Goal: Transaction & Acquisition: Purchase product/service

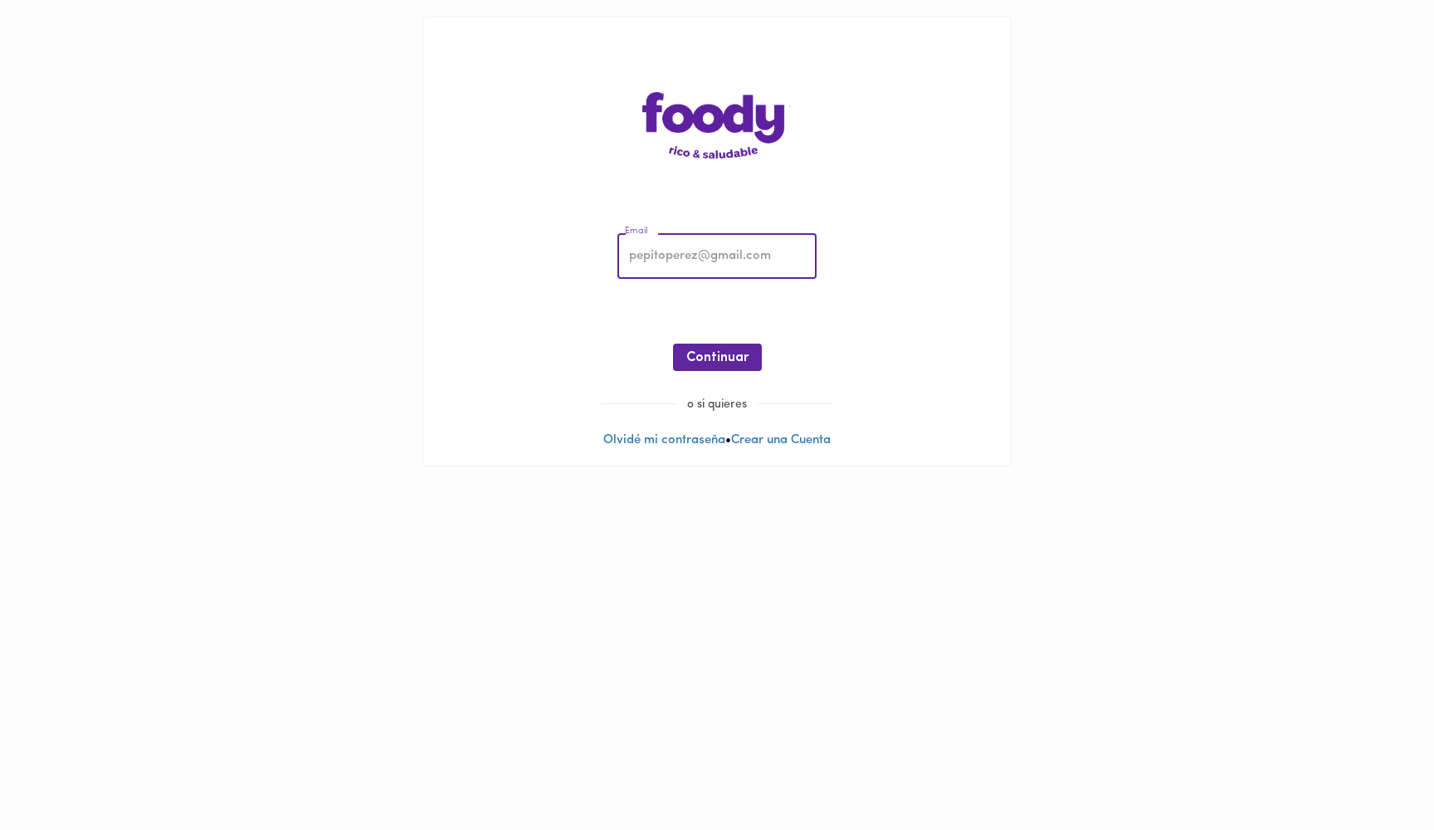
click at [701, 250] on input "email" at bounding box center [717, 257] width 199 height 46
type input "[EMAIL_ADDRESS][DOMAIN_NAME]"
click at [734, 344] on button "Continuar" at bounding box center [717, 357] width 89 height 27
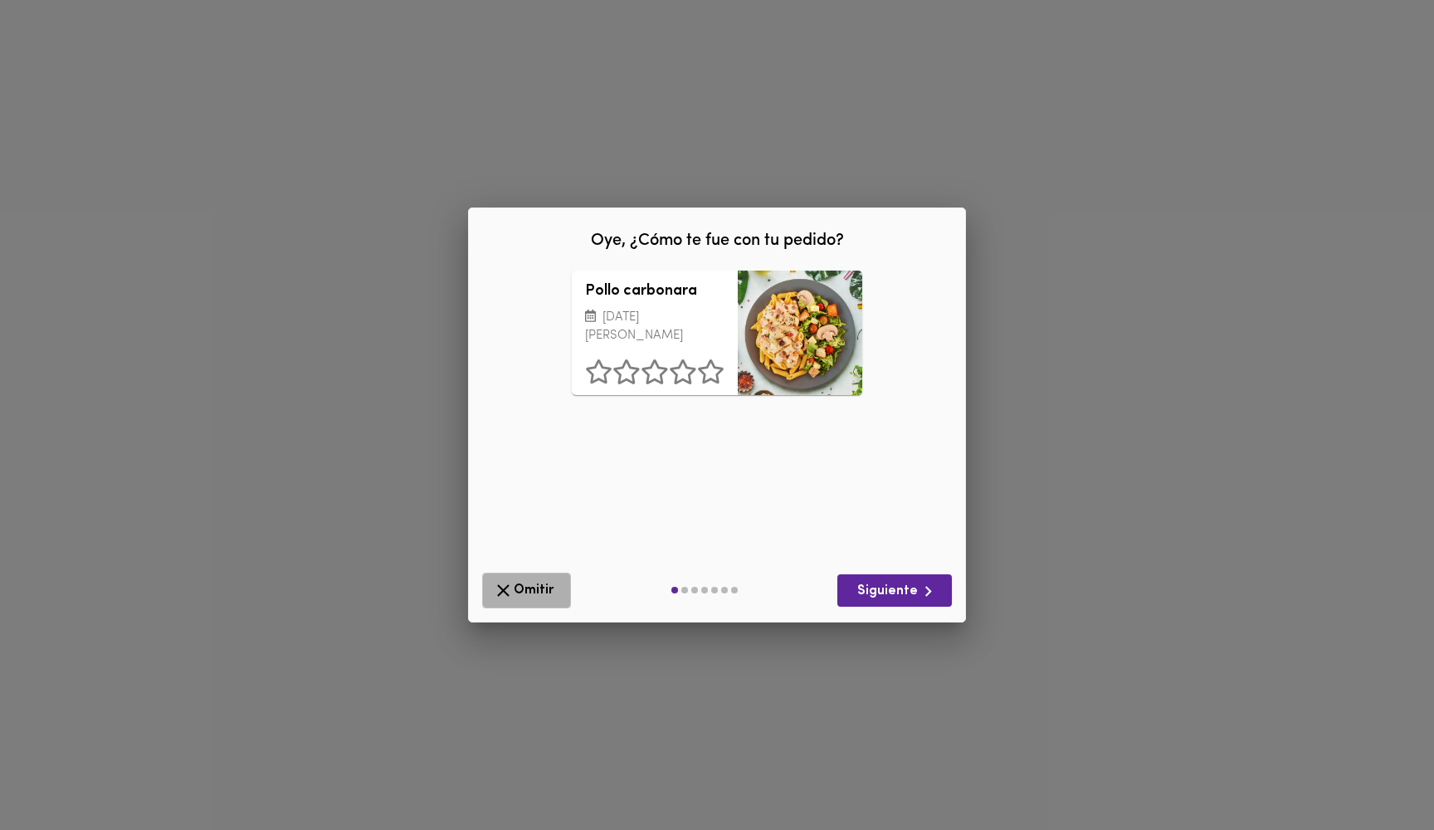
click at [515, 588] on span "Omitir" at bounding box center [526, 590] width 67 height 21
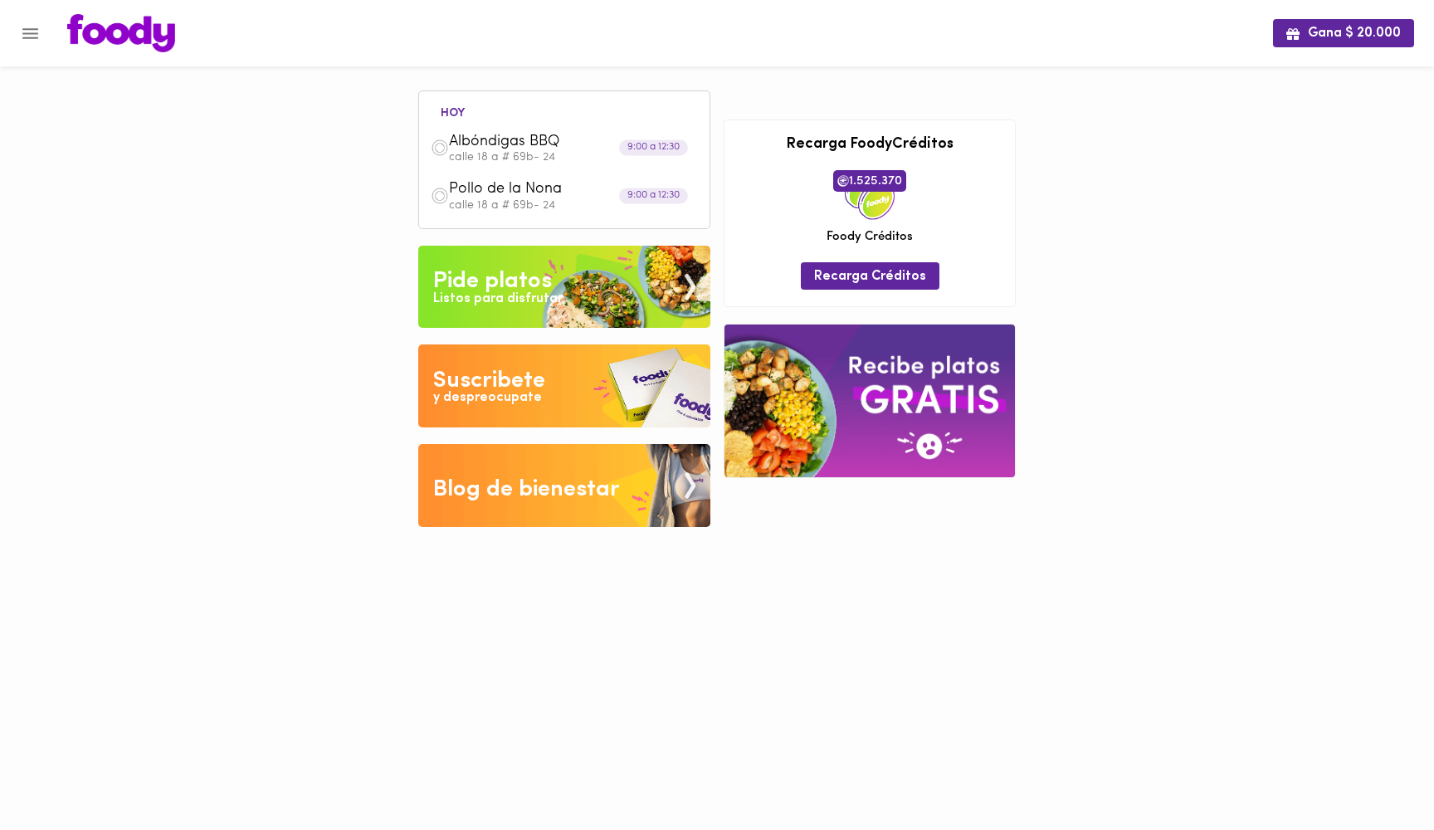
click at [603, 273] on img at bounding box center [564, 287] width 292 height 83
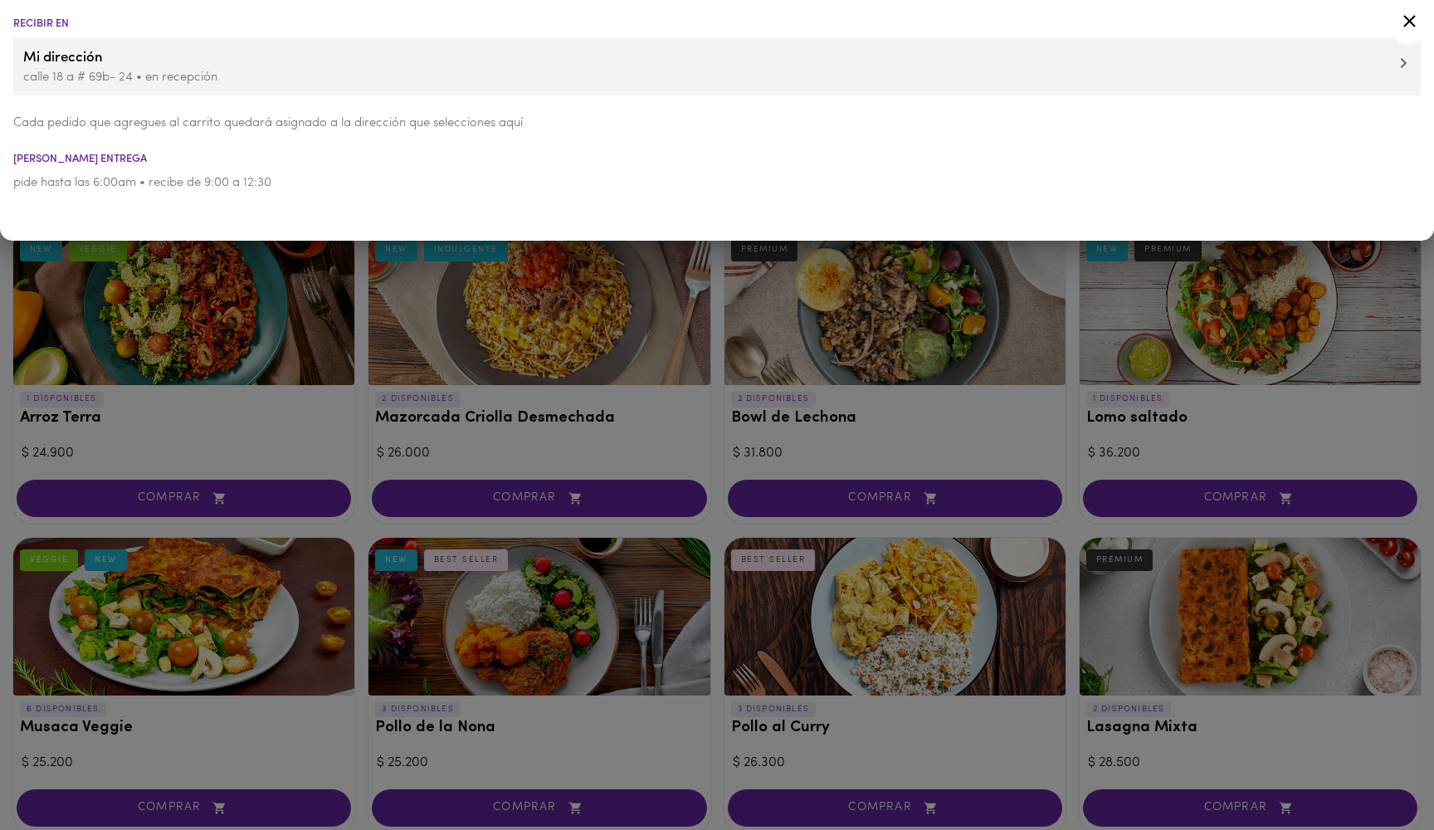
click at [152, 76] on p "calle 18 a # 69b- 24 • en recepción" at bounding box center [717, 77] width 1388 height 17
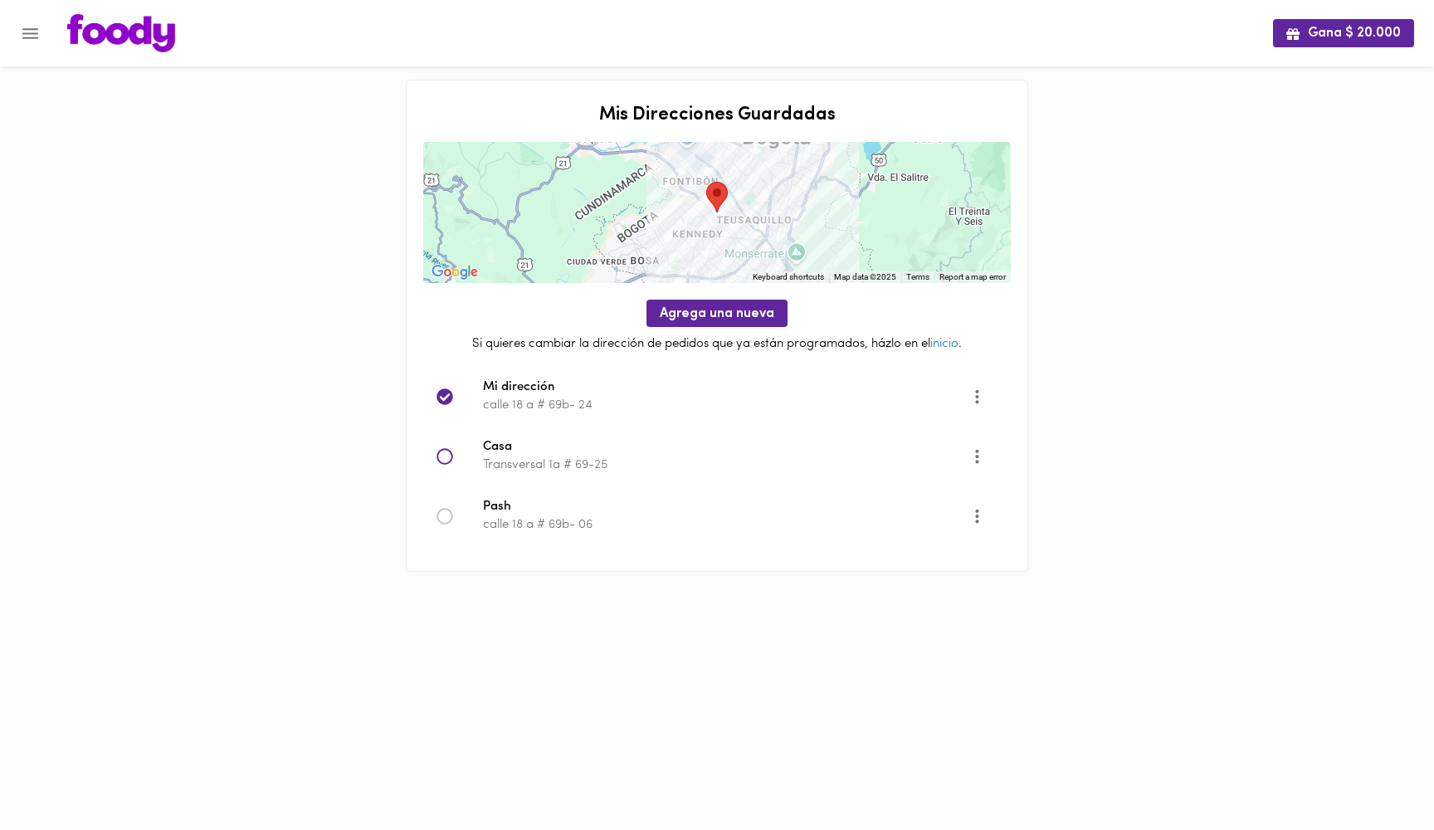
click at [530, 398] on p "calle 18 a # 69b- 24" at bounding box center [727, 405] width 488 height 17
click at [31, 35] on icon "Menu" at bounding box center [30, 33] width 21 height 21
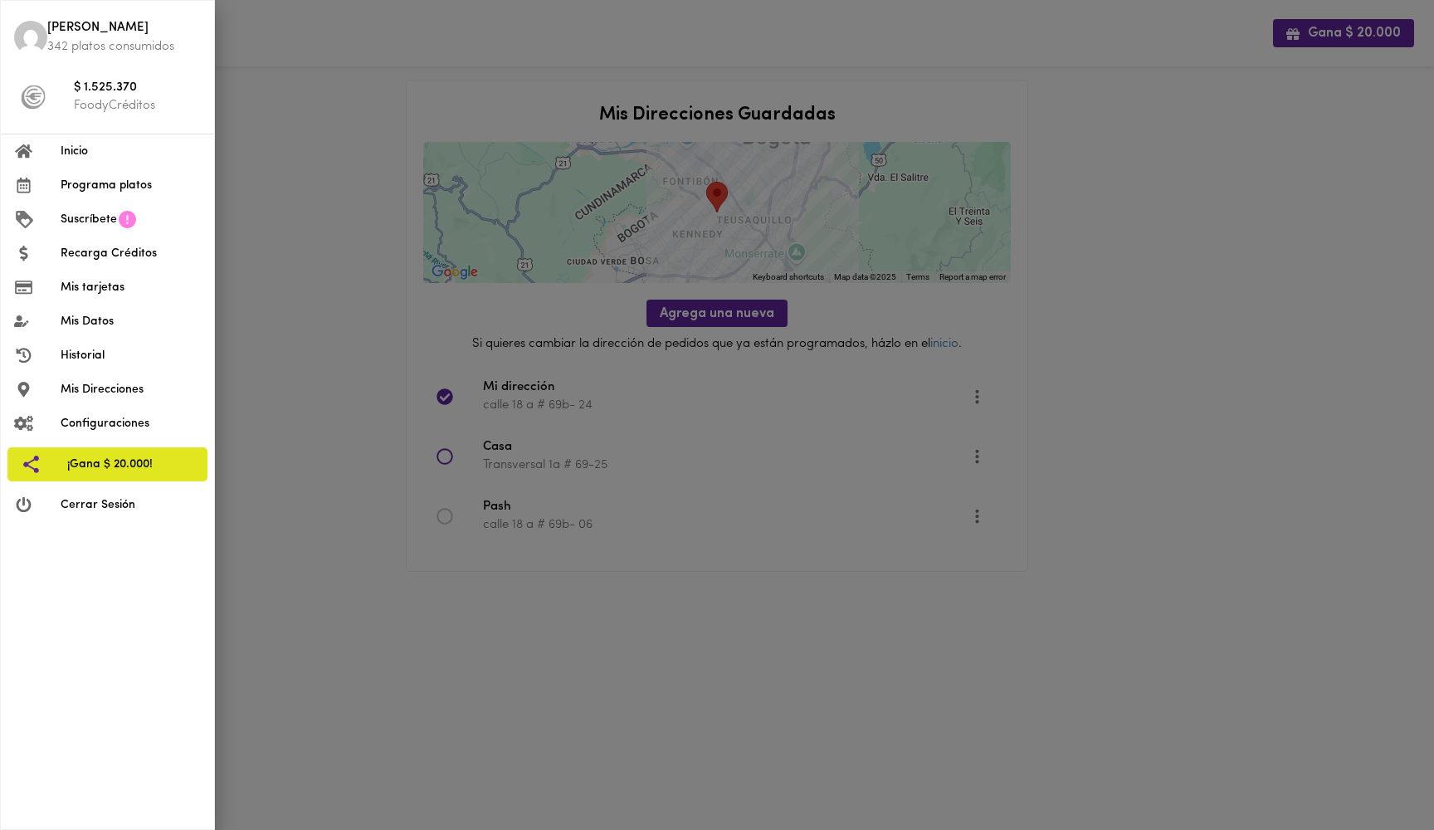
click at [291, 166] on div at bounding box center [717, 415] width 1434 height 830
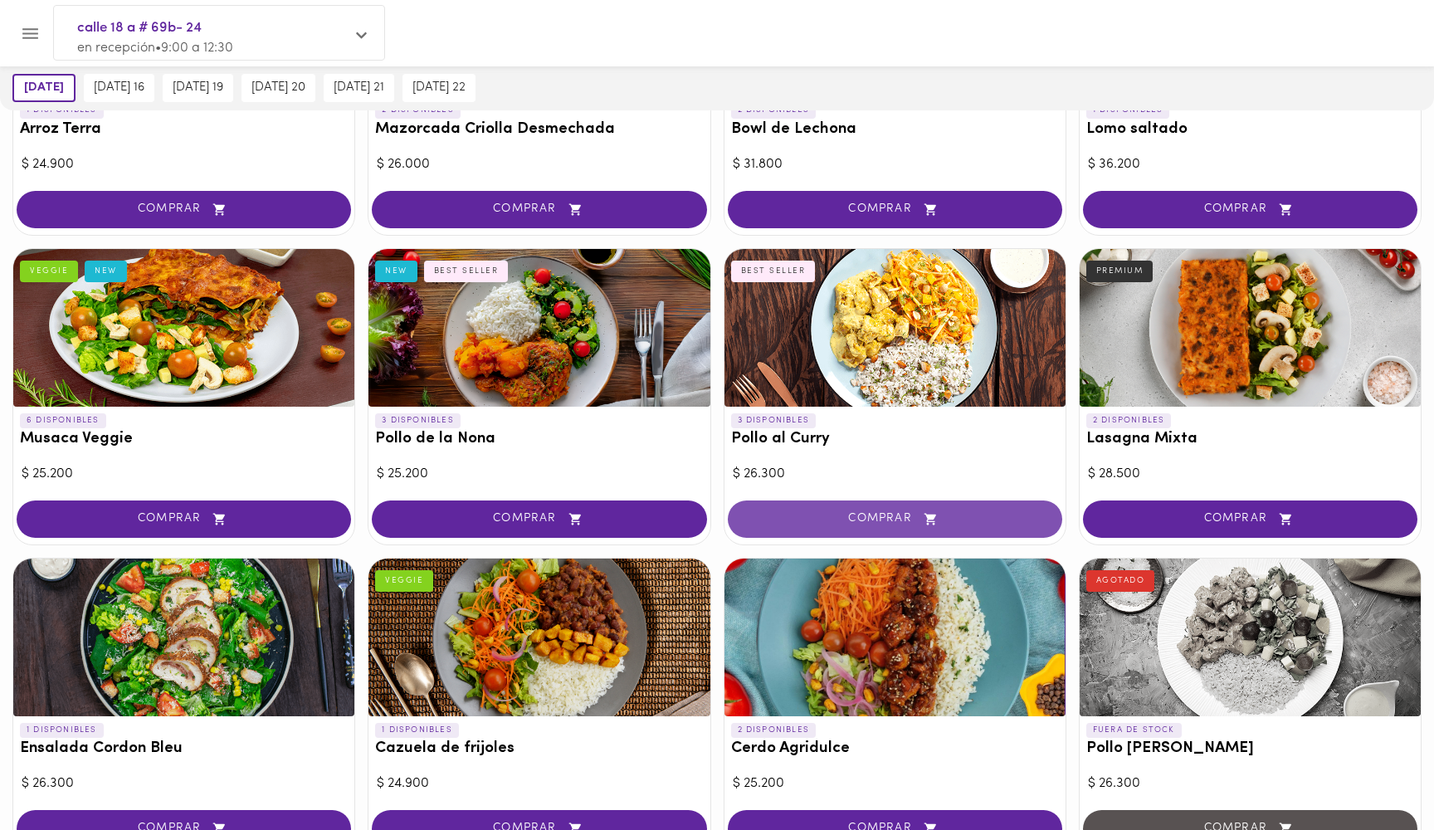
scroll to position [300, 0]
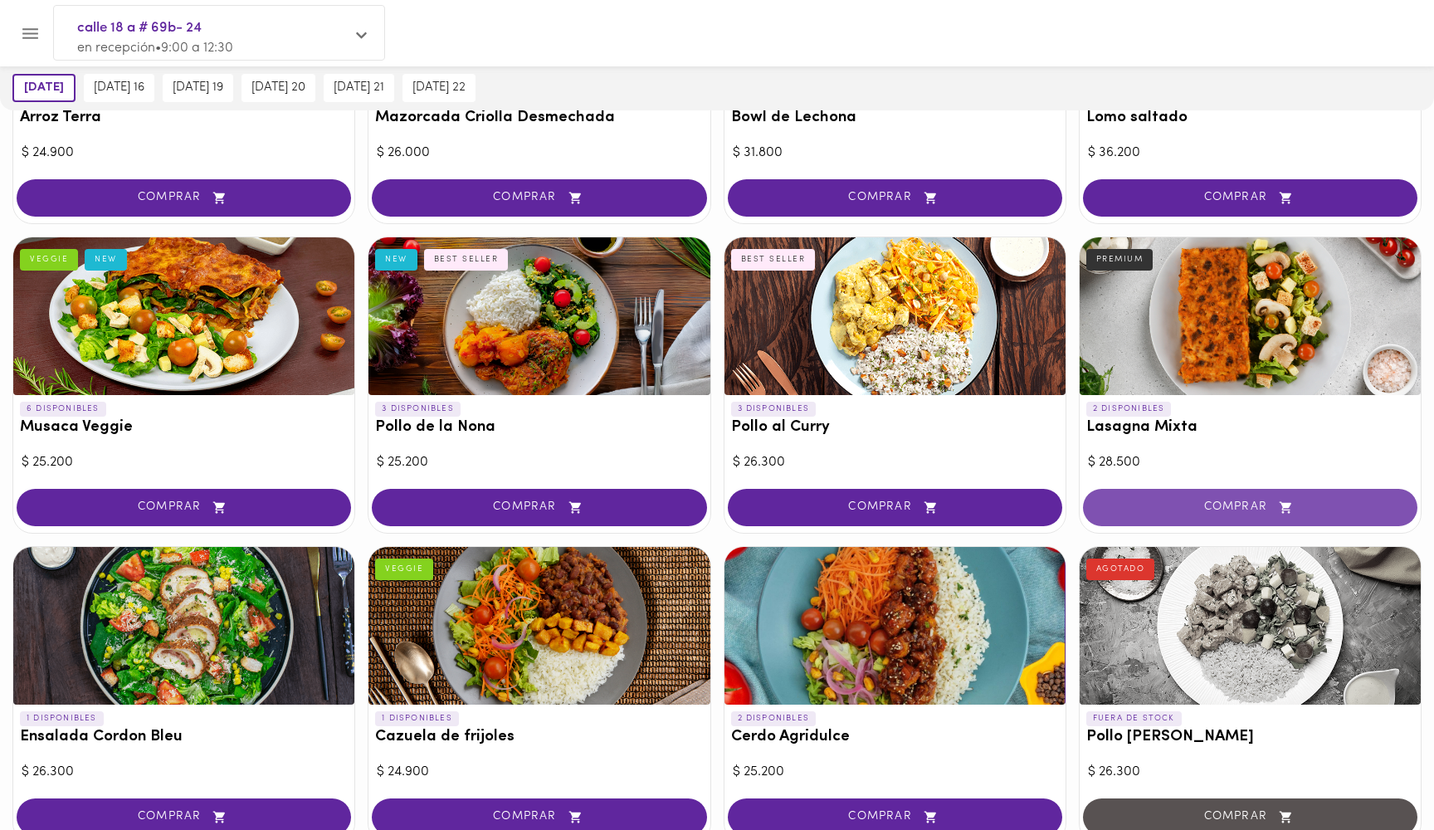
click at [1239, 513] on button "COMPRAR" at bounding box center [1250, 507] width 335 height 37
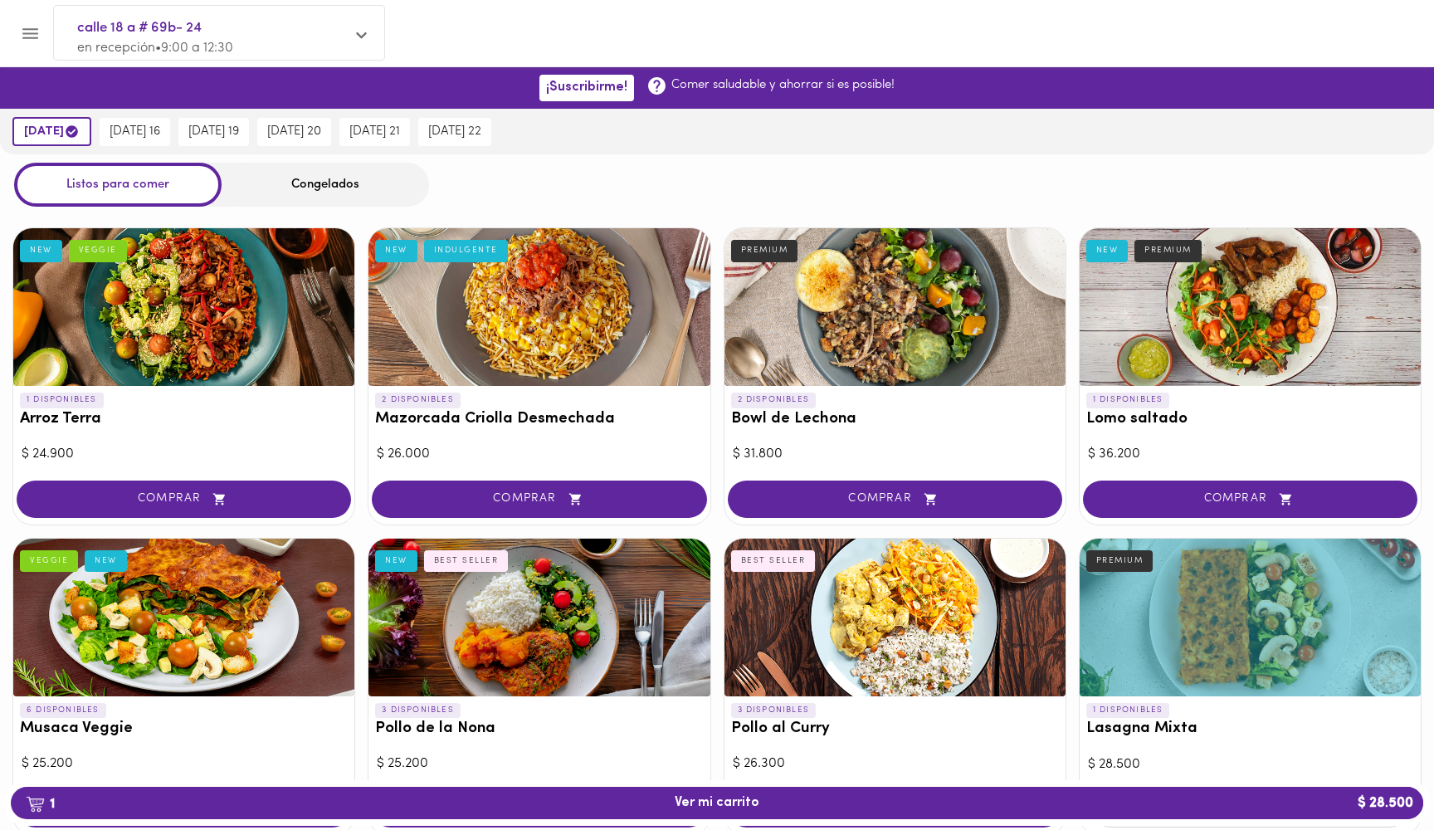
scroll to position [56, 0]
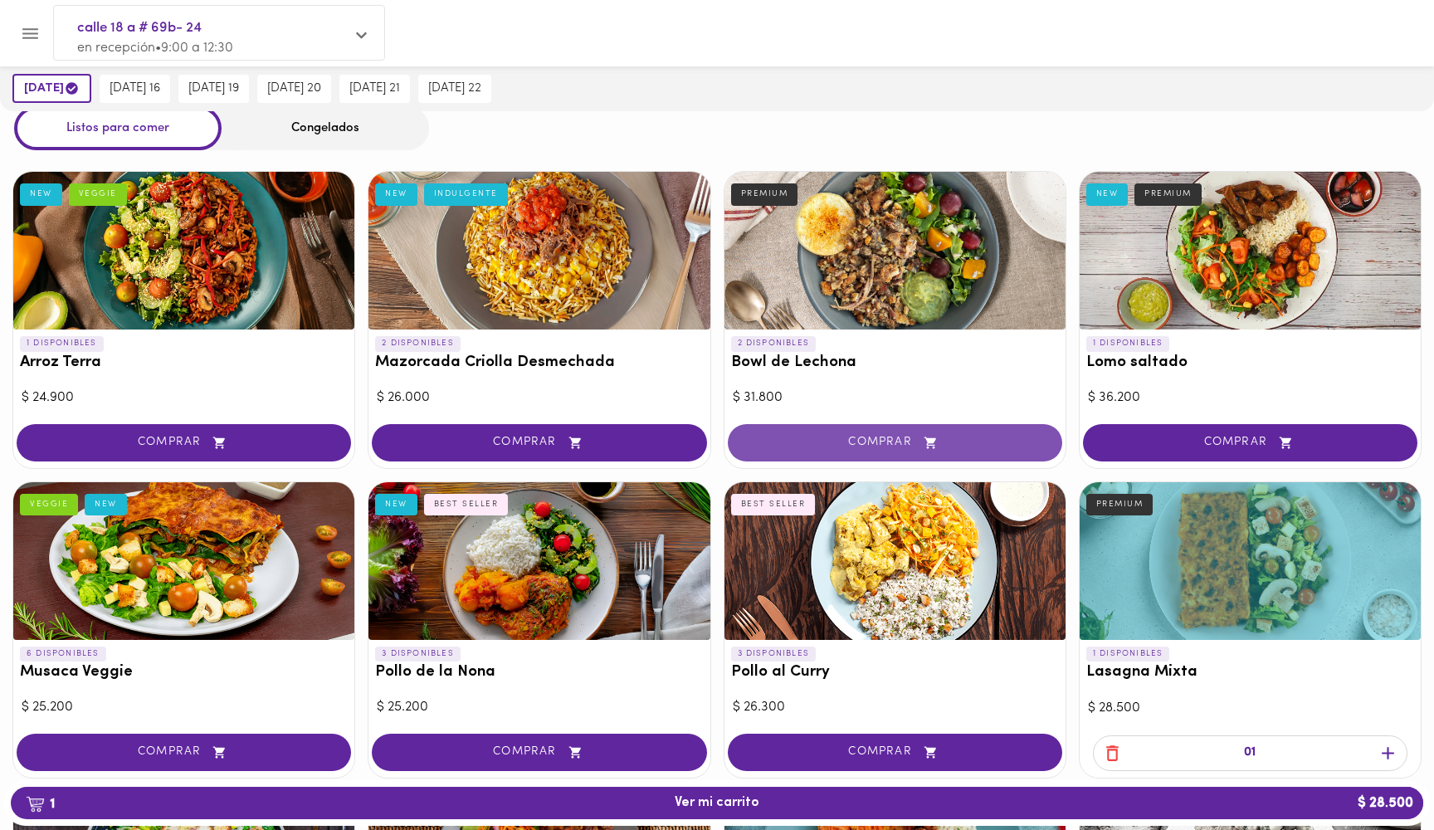
click at [824, 428] on button "COMPRAR" at bounding box center [895, 442] width 335 height 37
